Goal: Transaction & Acquisition: Obtain resource

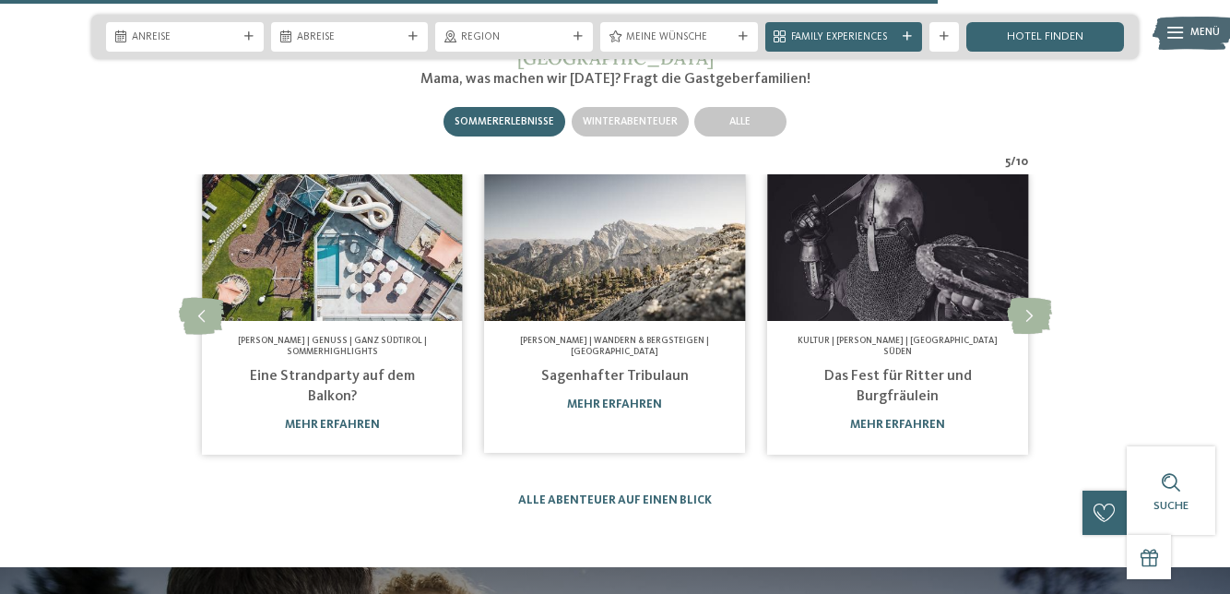
scroll to position [5157, 0]
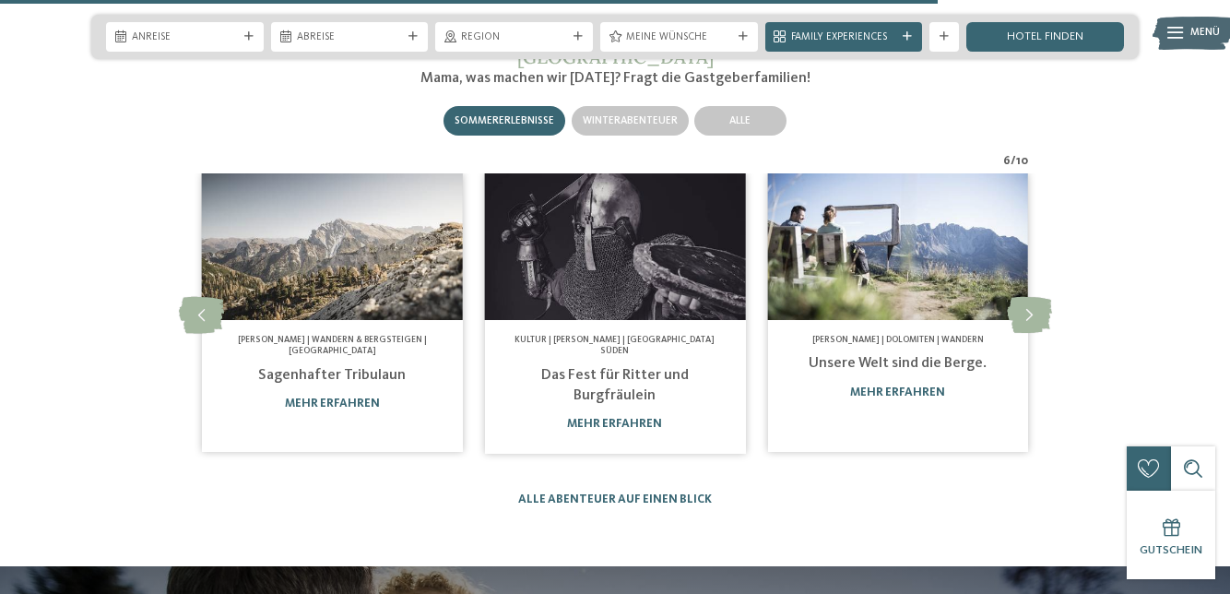
click at [1042, 303] on icon at bounding box center [1029, 315] width 45 height 37
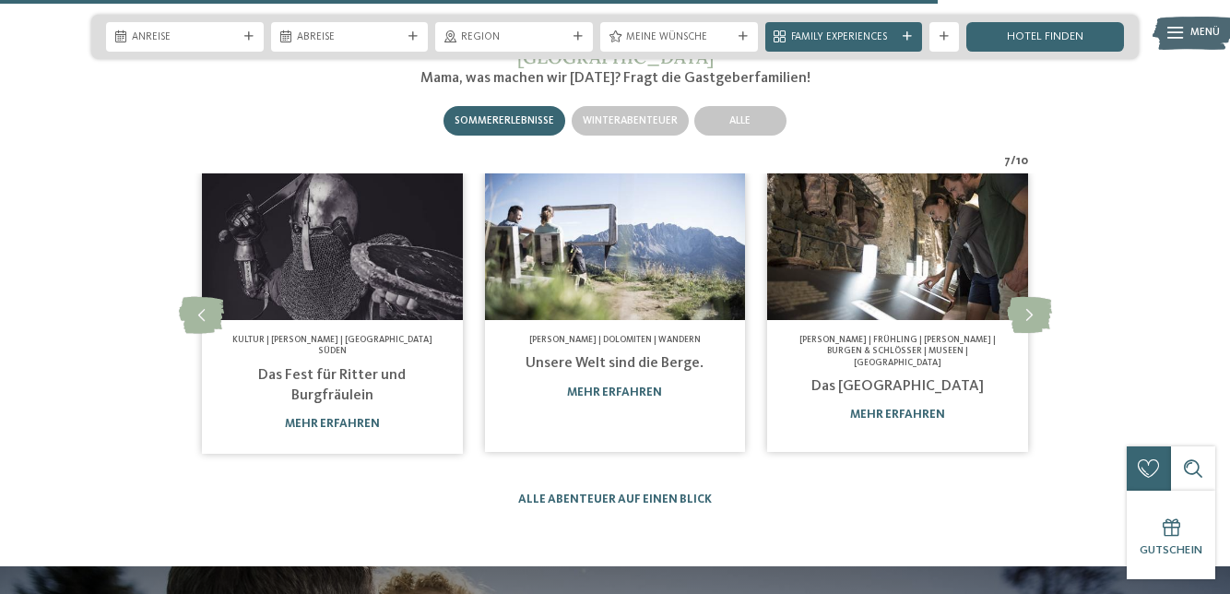
click at [1043, 303] on icon at bounding box center [1029, 315] width 45 height 37
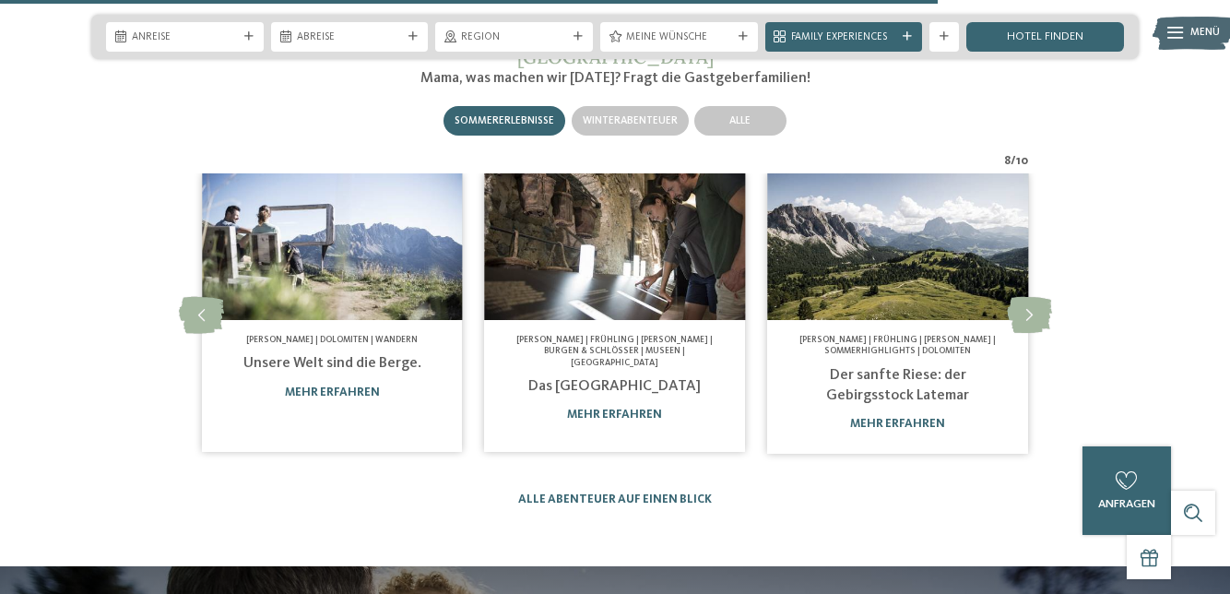
click at [1042, 313] on icon at bounding box center [1029, 315] width 45 height 37
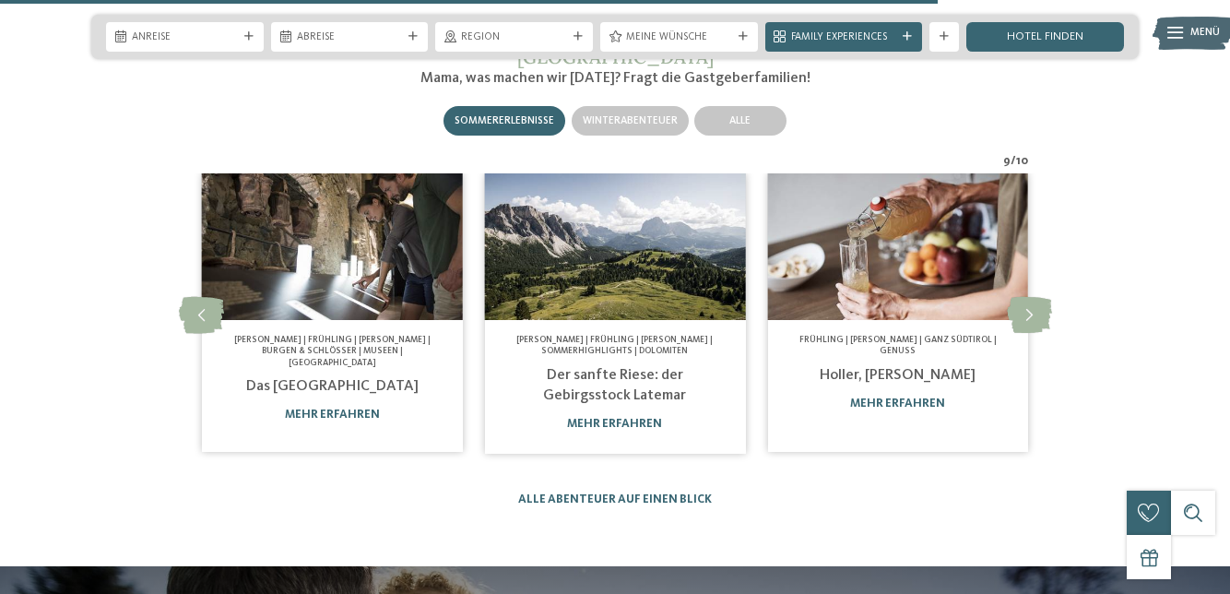
click at [1042, 312] on icon at bounding box center [1029, 315] width 45 height 37
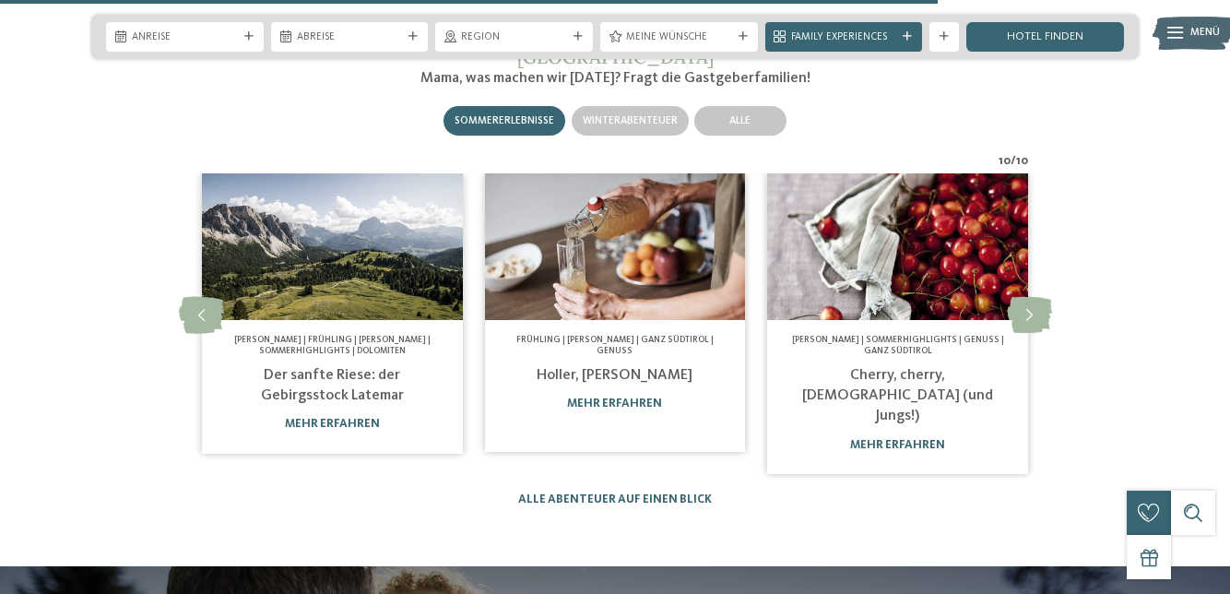
click at [1047, 313] on icon at bounding box center [1029, 315] width 45 height 37
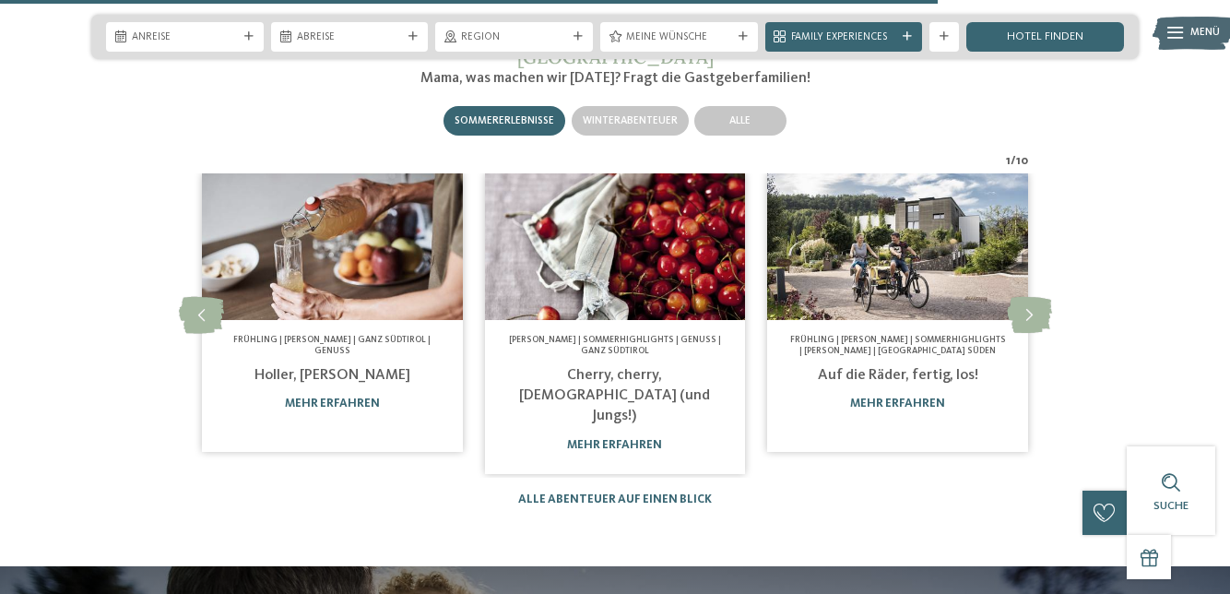
click at [1047, 313] on icon at bounding box center [1029, 315] width 45 height 37
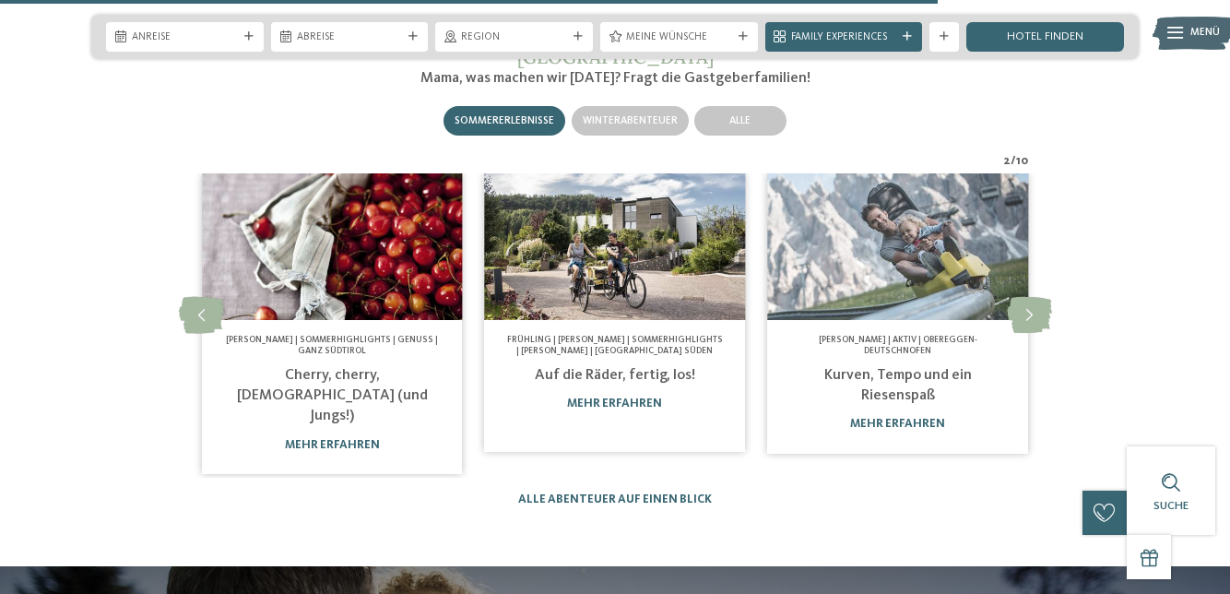
click at [1047, 313] on icon at bounding box center [1029, 315] width 45 height 37
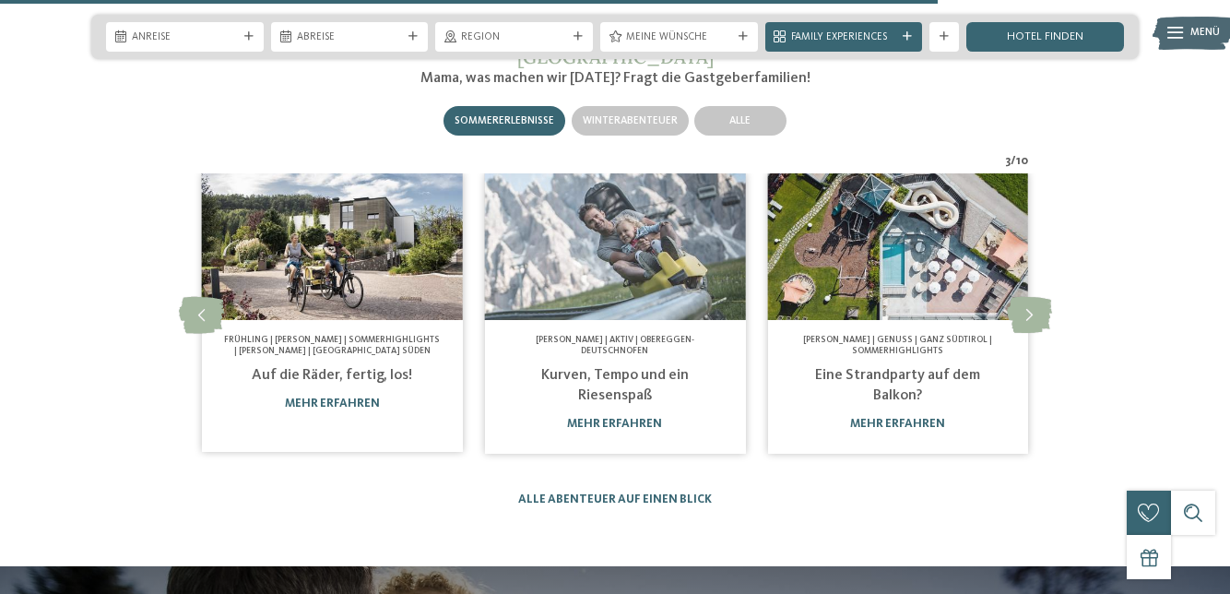
click at [1049, 307] on icon at bounding box center [1029, 315] width 45 height 37
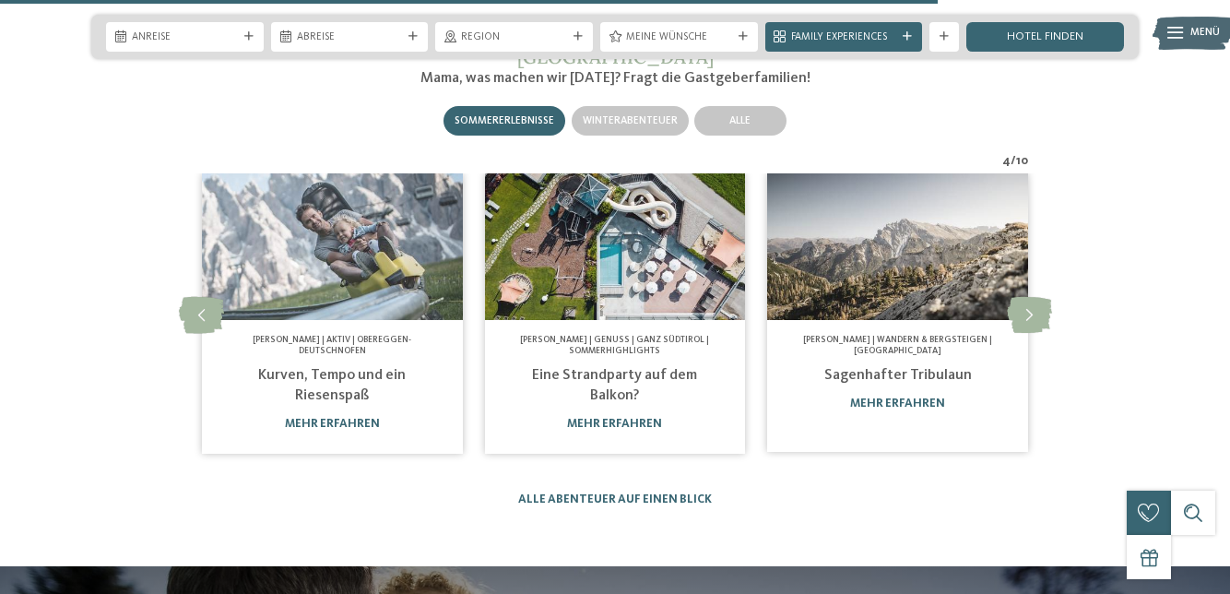
click at [1048, 315] on icon at bounding box center [1029, 315] width 45 height 37
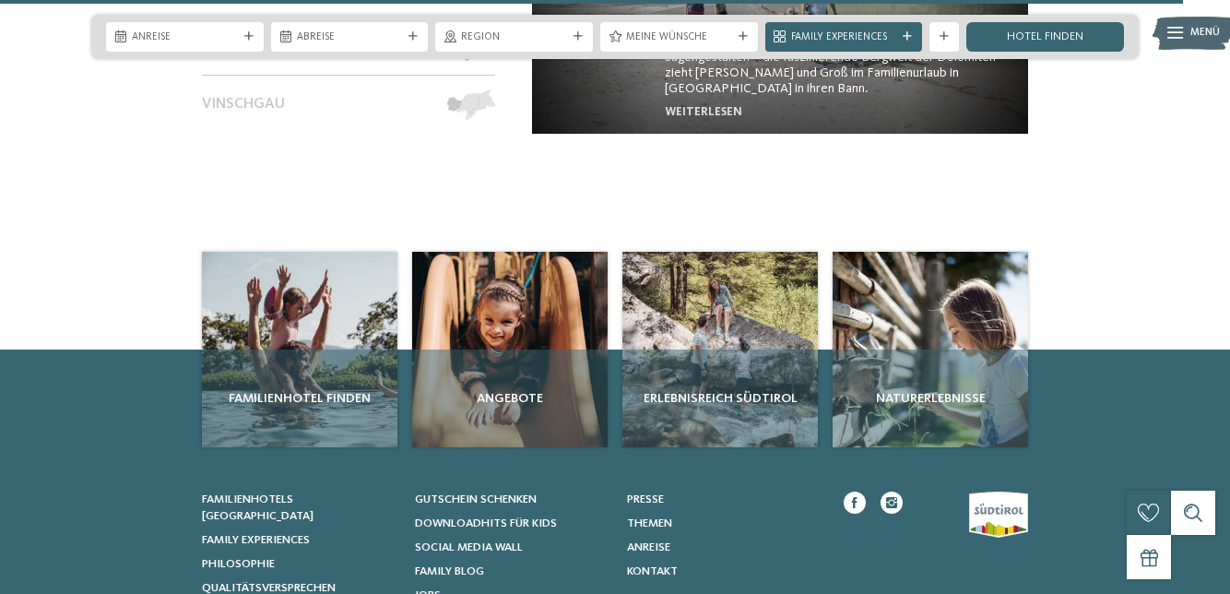
scroll to position [6526, 0]
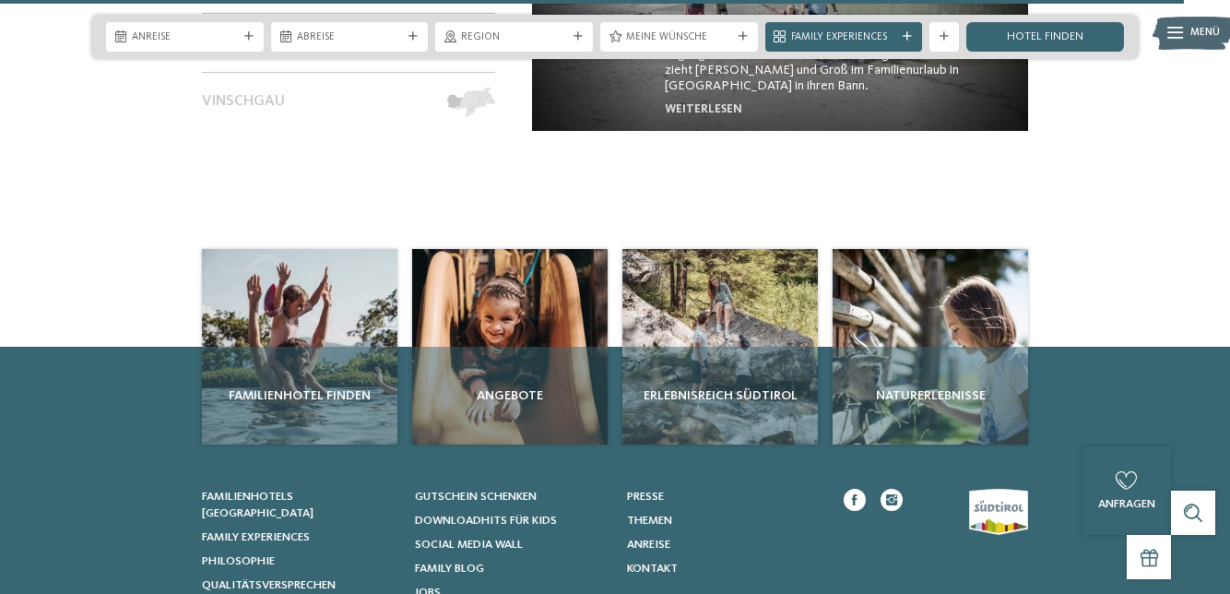
click at [518, 386] on span "Angebote" at bounding box center [510, 395] width 181 height 18
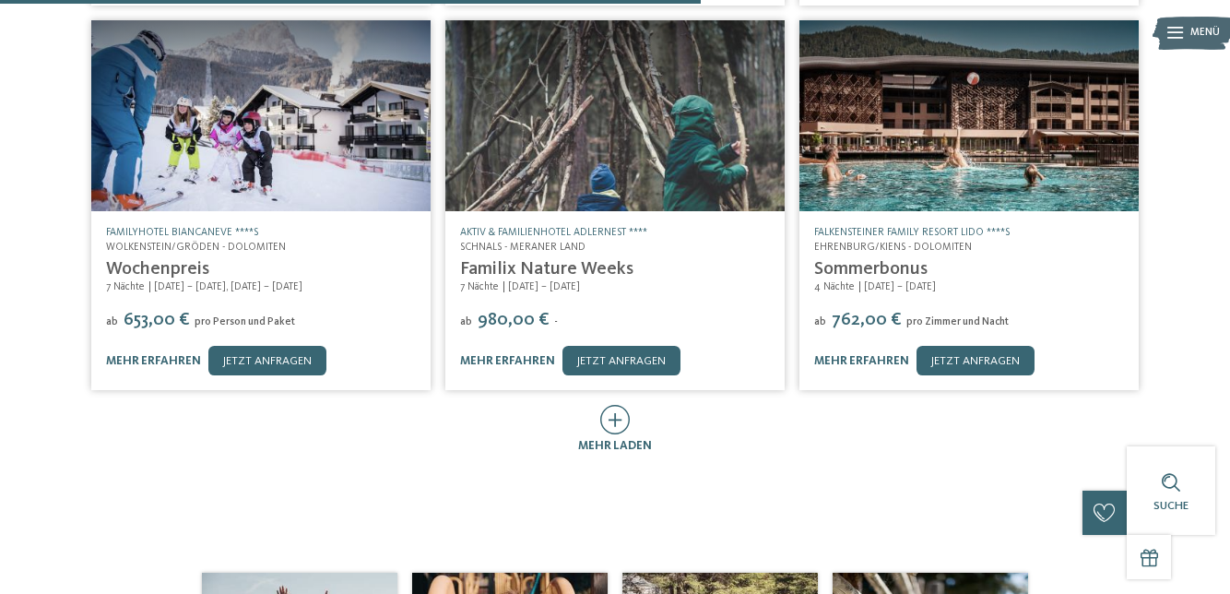
scroll to position [777, 0]
